Goal: Task Accomplishment & Management: Use online tool/utility

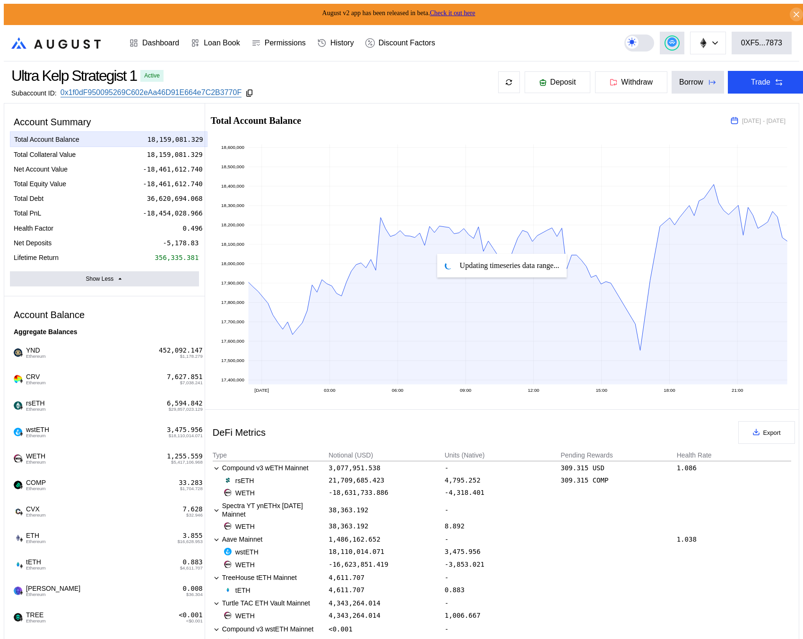
select select "*"
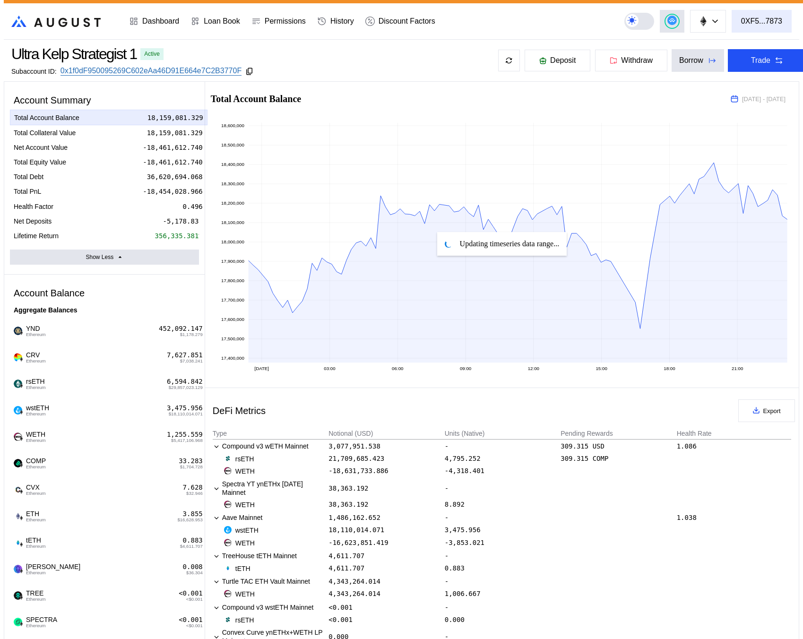
click at [766, 19] on div "0XF5...7873" at bounding box center [761, 21] width 41 height 9
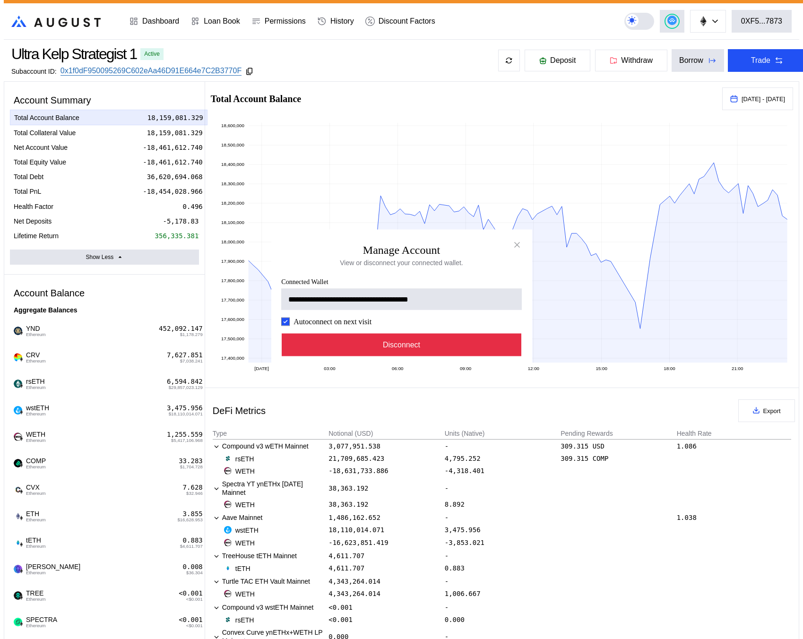
click at [411, 357] on button "Disconnect" at bounding box center [402, 345] width 240 height 23
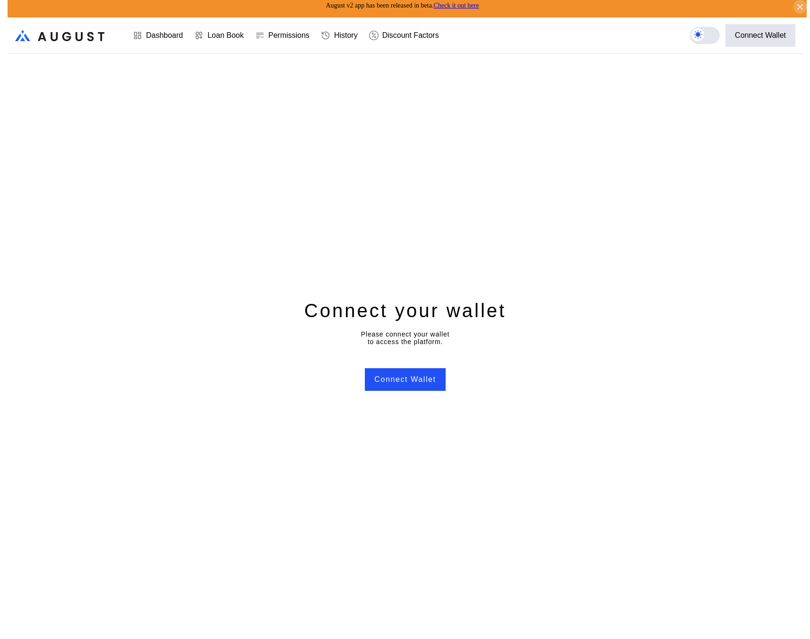
scroll to position [0, 0]
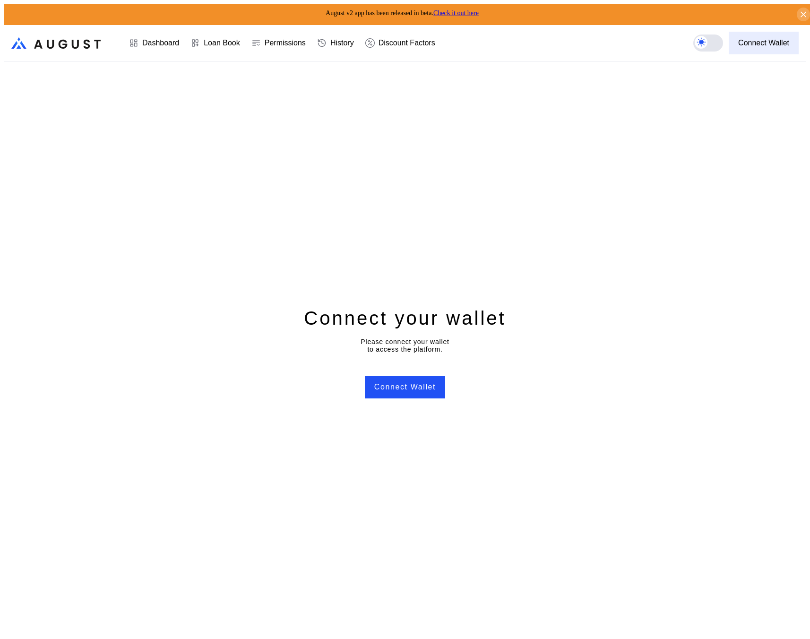
click at [779, 44] on button "Connect Wallet" at bounding box center [764, 43] width 70 height 23
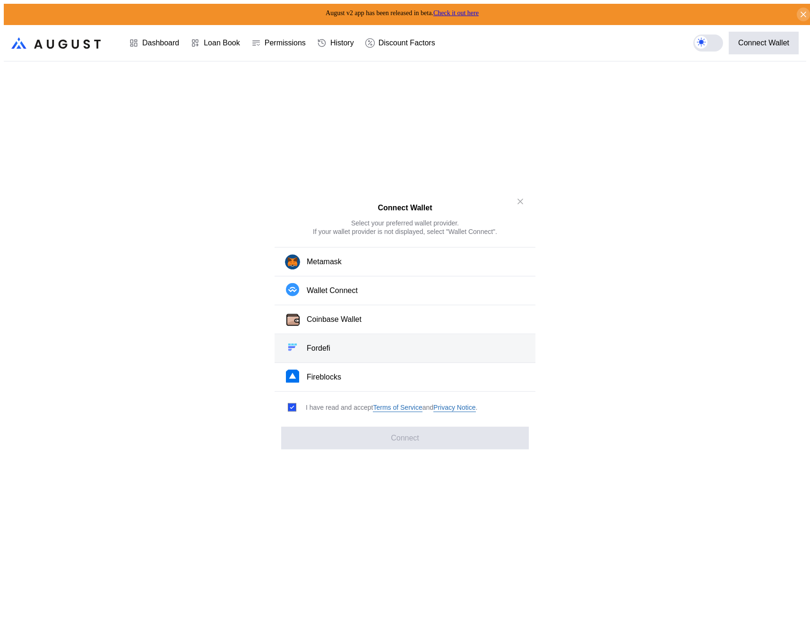
click at [384, 339] on button "Fordefi" at bounding box center [405, 348] width 261 height 29
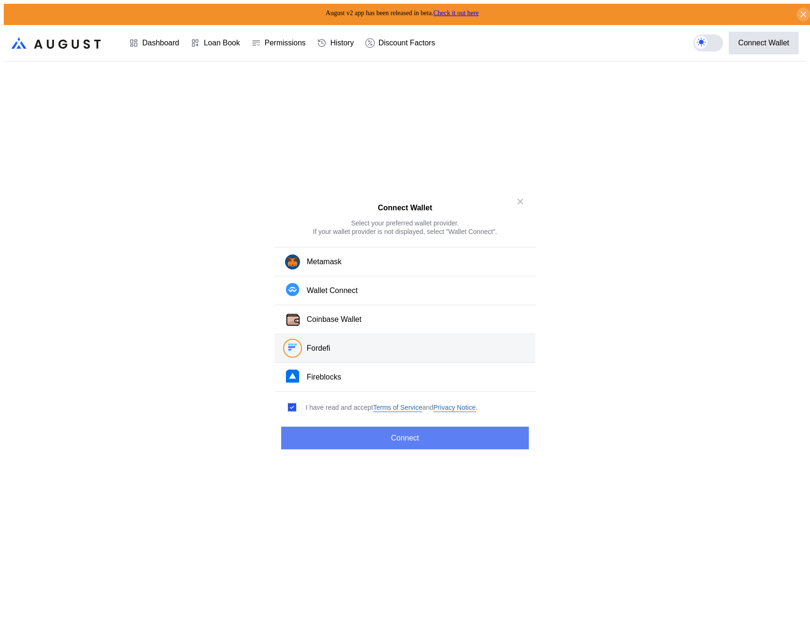
click at [479, 433] on button "Connect" at bounding box center [405, 438] width 248 height 23
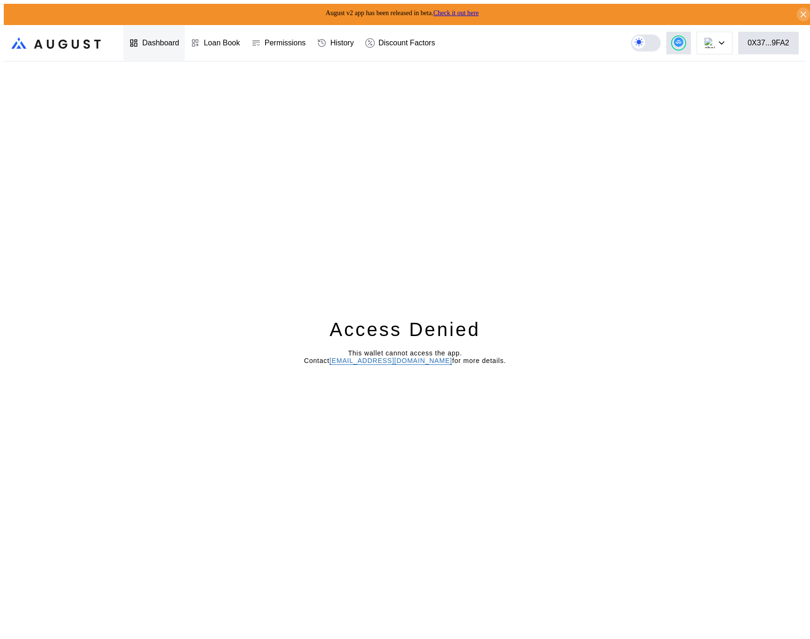
click at [150, 49] on div "Dashboard" at bounding box center [153, 43] width 61 height 35
click at [207, 193] on div "Access Denied This wallet cannot access the app. Contact [EMAIL_ADDRESS][DOMAIN…" at bounding box center [405, 352] width 803 height 582
click at [127, 180] on div "Access Denied This wallet cannot access the app. Contact [EMAIL_ADDRESS][DOMAIN…" at bounding box center [405, 352] width 803 height 582
click at [605, 172] on div "Access Denied This wallet cannot access the app. Contact [EMAIL_ADDRESS][DOMAIN…" at bounding box center [405, 352] width 803 height 582
click at [623, 296] on div "Access Denied This wallet cannot access the app. Contact [EMAIL_ADDRESS][DOMAIN…" at bounding box center [405, 352] width 803 height 582
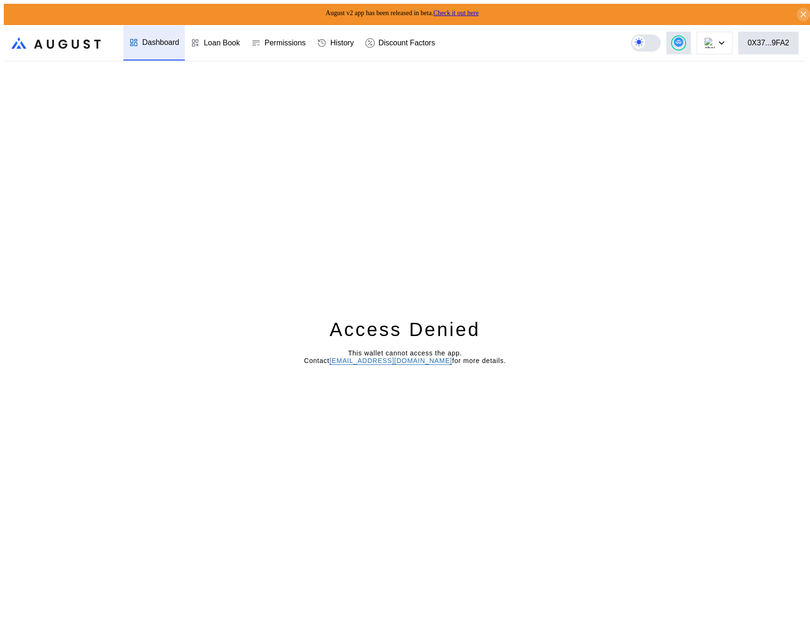
click at [457, 9] on link "Check it out here" at bounding box center [456, 12] width 45 height 7
